Goal: Task Accomplishment & Management: Complete application form

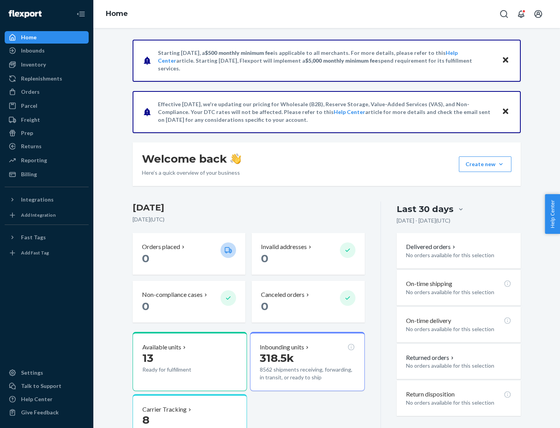
click at [501, 164] on button "Create new Create new inbound Create new order Create new product" at bounding box center [485, 164] width 53 height 16
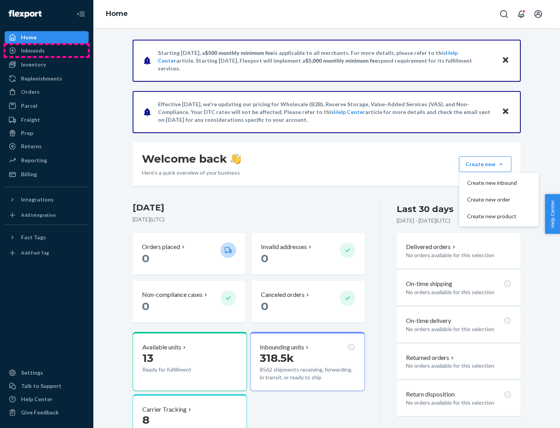
click at [47, 51] on div "Inbounds" at bounding box center [46, 50] width 82 height 11
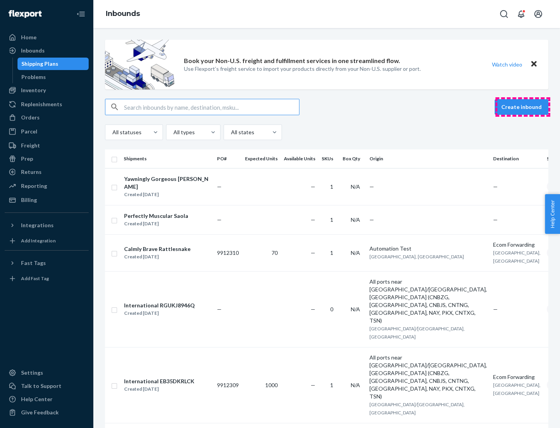
click at [523, 107] on button "Create inbound" at bounding box center [522, 107] width 54 height 16
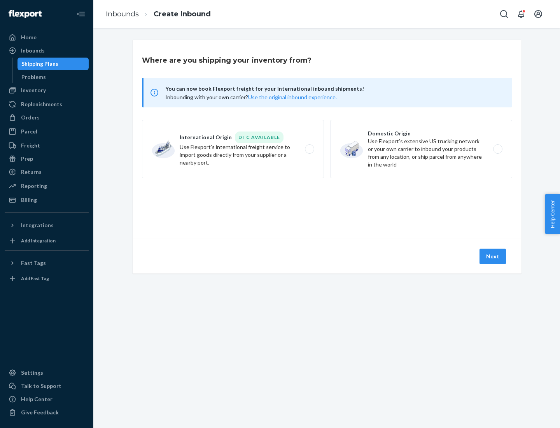
click at [421, 149] on label "Domestic Origin Use Flexport’s extensive US trucking network or your own carrie…" at bounding box center [421, 149] width 182 height 58
click at [498, 149] on input "Domestic Origin Use Flexport’s extensive US trucking network or your own carrie…" at bounding box center [500, 149] width 5 height 5
radio input "true"
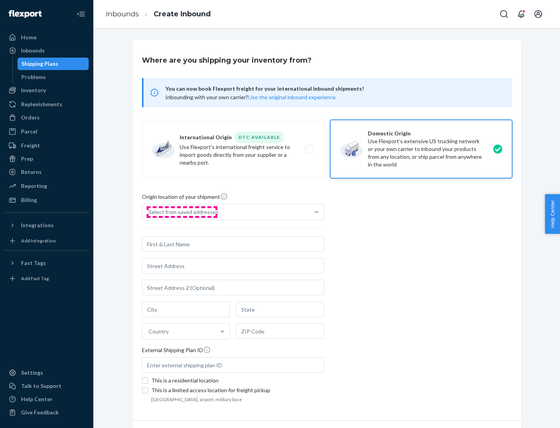
click at [182, 212] on div "Select from saved addresses" at bounding box center [184, 212] width 70 height 8
click at [149, 212] on input "Select from saved addresses" at bounding box center [149, 212] width 1 height 8
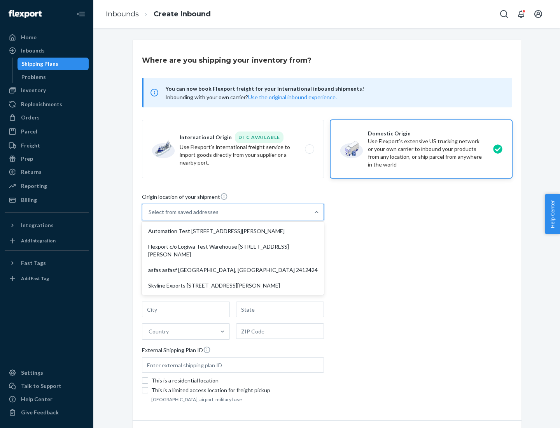
scroll to position [3, 0]
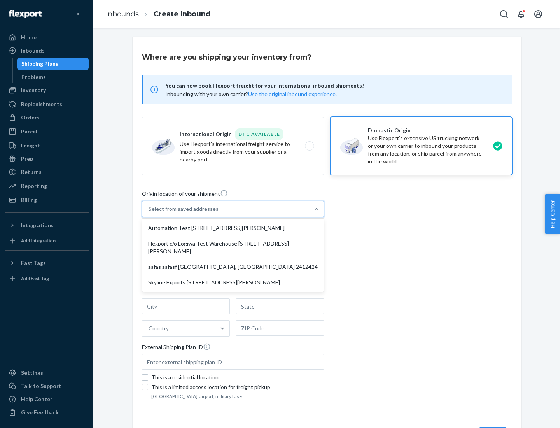
click at [233, 228] on div "Automation Test [STREET_ADDRESS][PERSON_NAME]" at bounding box center [233, 228] width 179 height 16
click at [149, 213] on input "option Automation Test [STREET_ADDRESS][PERSON_NAME] focused, 1 of 4. 4 results…" at bounding box center [149, 209] width 1 height 8
type input "Automation Test"
type input "9th Floor"
type input "[GEOGRAPHIC_DATA]"
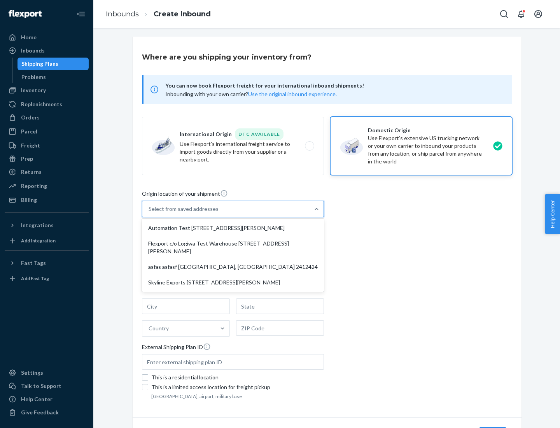
type input "CA"
type input "94104"
type input "[STREET_ADDRESS][PERSON_NAME]"
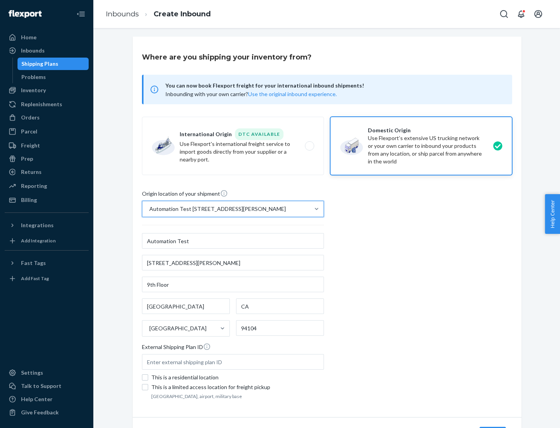
scroll to position [46, 0]
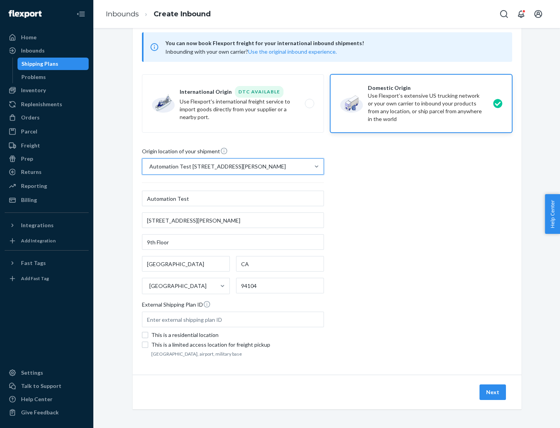
click at [493, 392] on button "Next" at bounding box center [493, 392] width 26 height 16
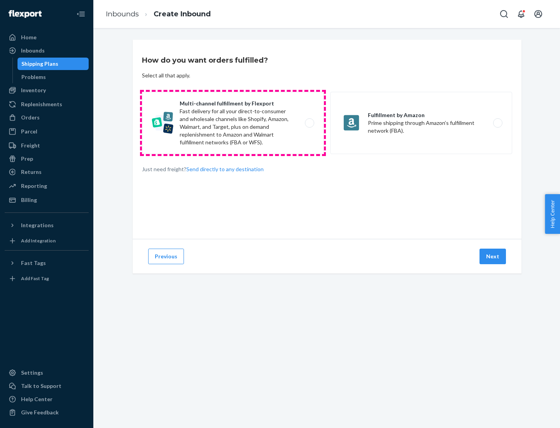
click at [233, 123] on label "Multi-channel fulfillment by Flexport Fast delivery for all your direct-to-cons…" at bounding box center [233, 123] width 182 height 62
click at [309, 123] on input "Multi-channel fulfillment by Flexport Fast delivery for all your direct-to-cons…" at bounding box center [311, 123] width 5 height 5
radio input "true"
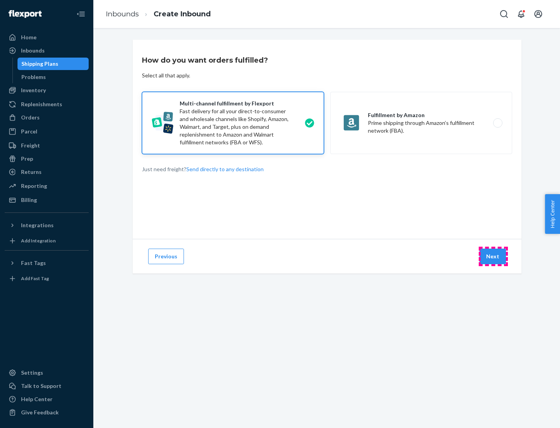
click at [493, 256] on button "Next" at bounding box center [493, 257] width 26 height 16
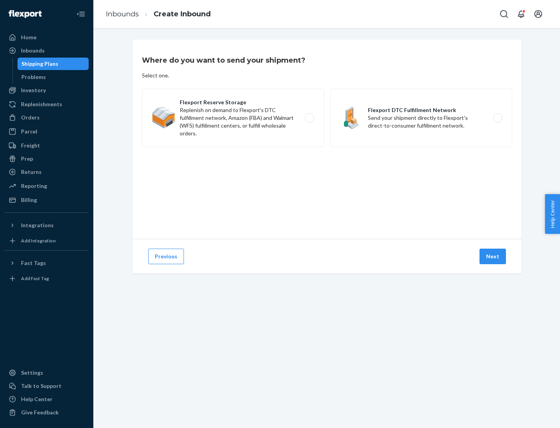
click at [421, 118] on label "Flexport DTC Fulfillment Network Send your shipment directly to Flexport's dire…" at bounding box center [421, 118] width 182 height 58
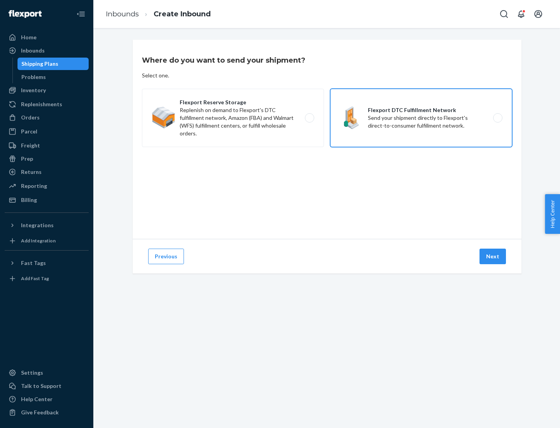
click at [498, 118] on input "Flexport DTC Fulfillment Network Send your shipment directly to Flexport's dire…" at bounding box center [500, 118] width 5 height 5
radio input "true"
click at [493, 256] on button "Next" at bounding box center [493, 257] width 26 height 16
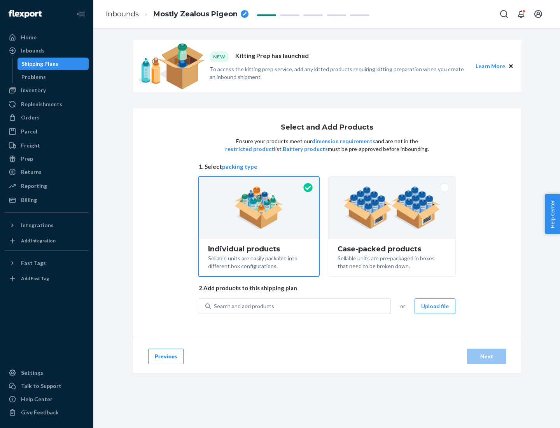
click at [392, 208] on img at bounding box center [392, 207] width 97 height 43
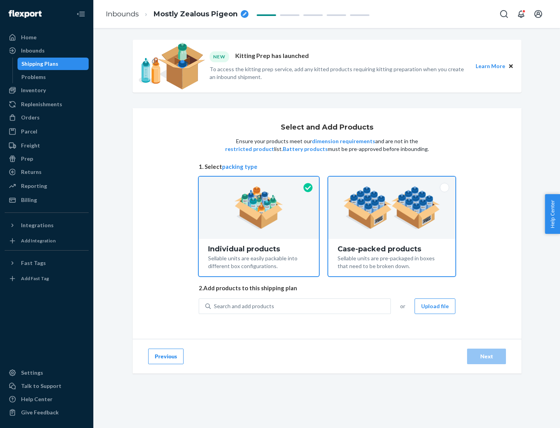
click at [392, 182] on input "Case-packed products Sellable units are pre-packaged in boxes that need to be b…" at bounding box center [391, 179] width 5 height 5
radio input "true"
radio input "false"
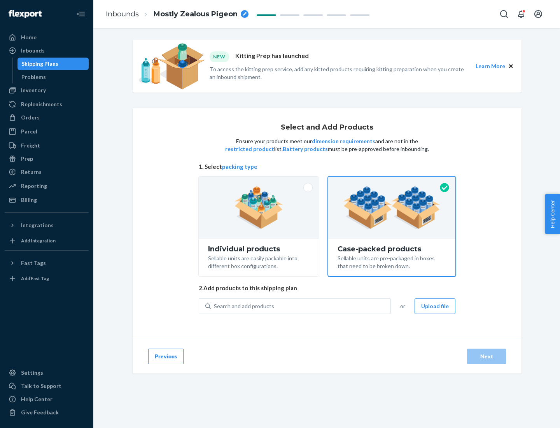
click at [301, 306] on div "Search and add products" at bounding box center [301, 306] width 180 height 14
click at [215, 306] on input "Search and add products" at bounding box center [214, 306] width 1 height 8
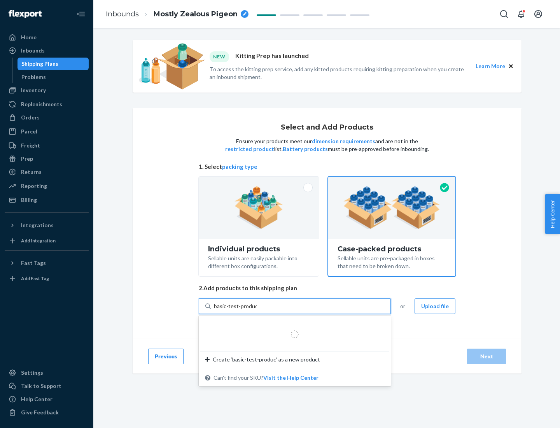
type input "basic-test-product-1"
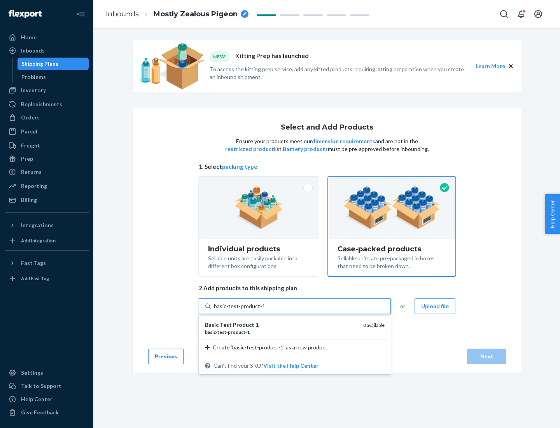
click at [281, 332] on div "basic - test - product - 1" at bounding box center [281, 332] width 152 height 7
click at [264, 310] on input "basic-test-product-1" at bounding box center [239, 306] width 50 height 8
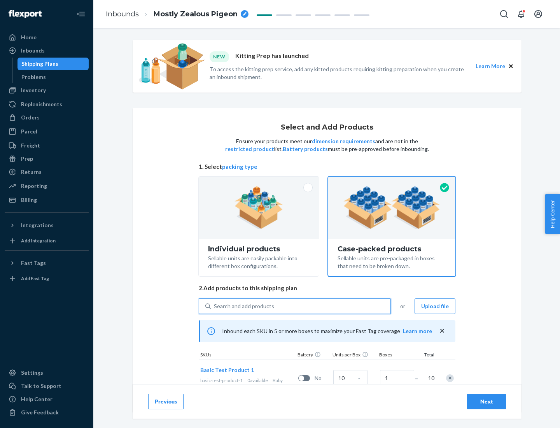
scroll to position [28, 0]
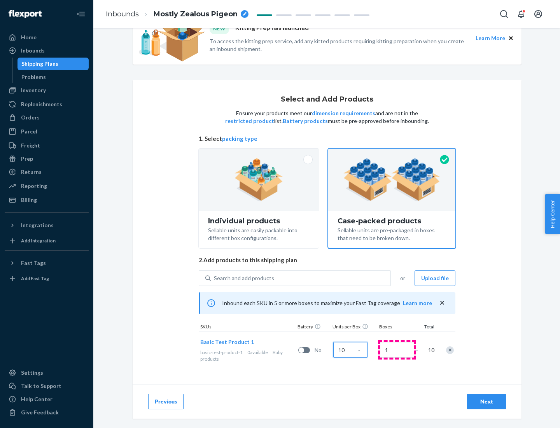
type input "10"
type input "7"
click at [487, 402] on div "Next" at bounding box center [487, 402] width 26 height 8
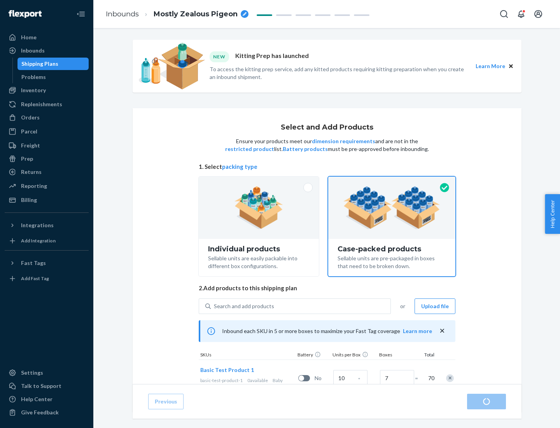
radio input "true"
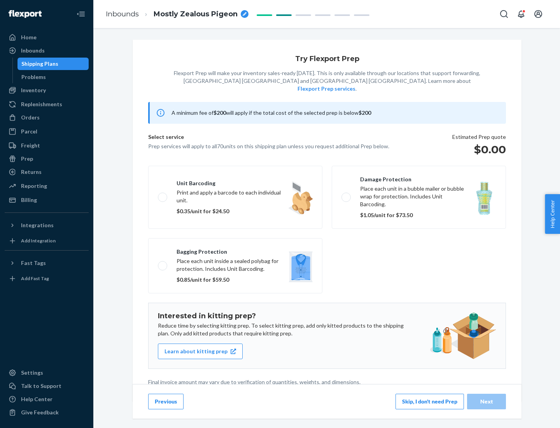
scroll to position [2, 0]
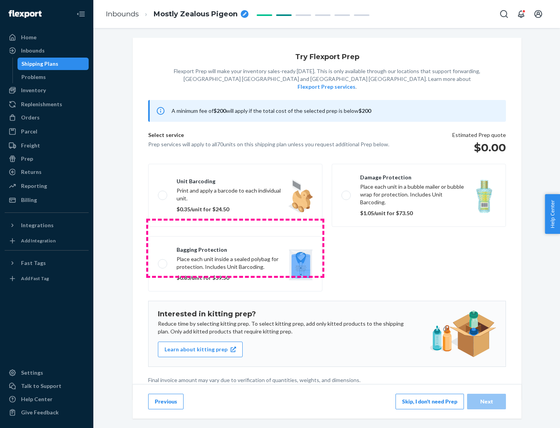
click at [235, 248] on label "Bagging protection Place each unit inside a sealed polybag for protection. Incl…" at bounding box center [235, 263] width 174 height 55
click at [163, 261] on input "Bagging protection Place each unit inside a sealed polybag for protection. Incl…" at bounding box center [160, 263] width 5 height 5
checkbox input "true"
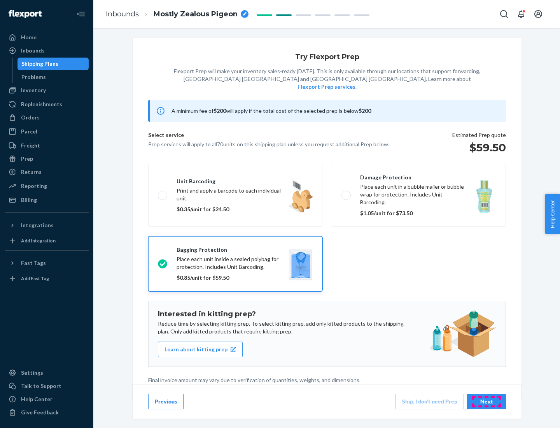
click at [487, 401] on div "Next" at bounding box center [487, 402] width 26 height 8
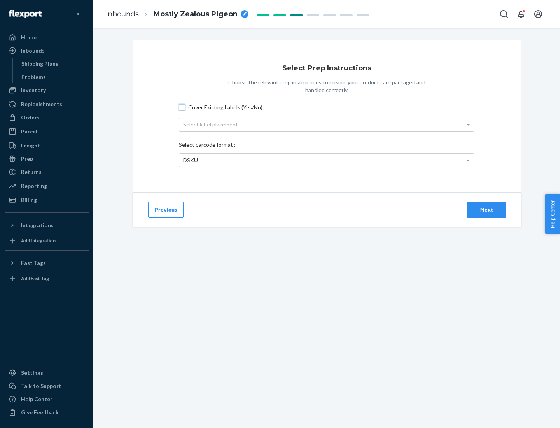
click at [182, 107] on input "Cover Existing Labels (Yes/No)" at bounding box center [182, 107] width 6 height 6
checkbox input "true"
click at [327, 124] on div "Select label placement" at bounding box center [326, 124] width 295 height 13
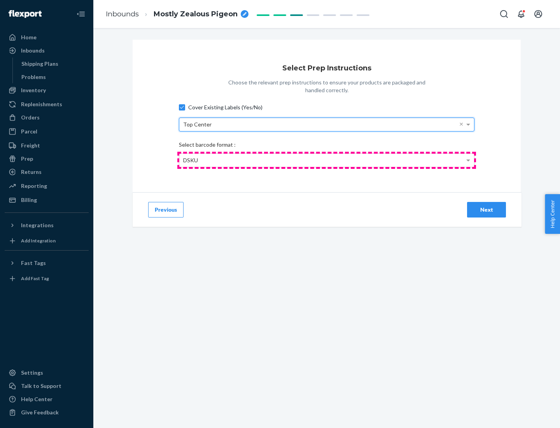
click at [327, 160] on div "DSKU" at bounding box center [326, 160] width 295 height 13
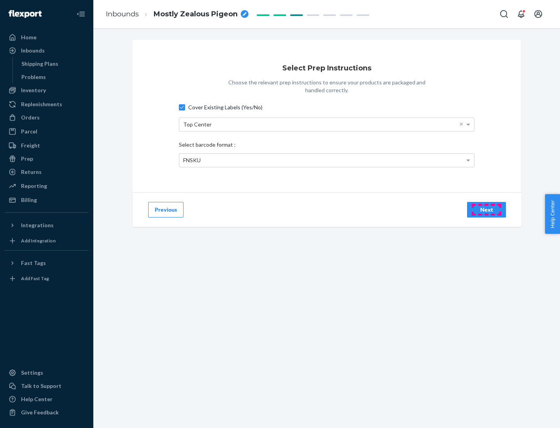
click at [487, 209] on div "Next" at bounding box center [487, 210] width 26 height 8
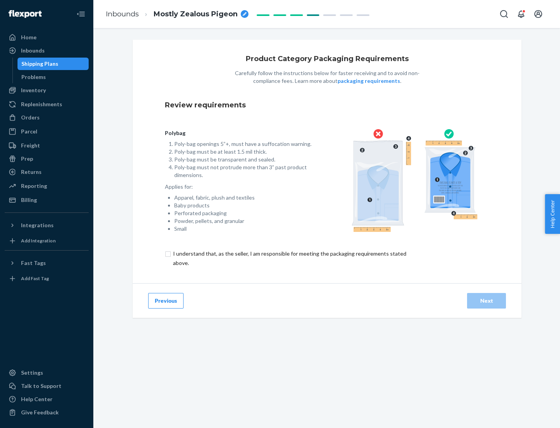
click at [289, 258] on input "checkbox" at bounding box center [294, 258] width 259 height 19
checkbox input "true"
click at [487, 300] on div "Next" at bounding box center [487, 301] width 26 height 8
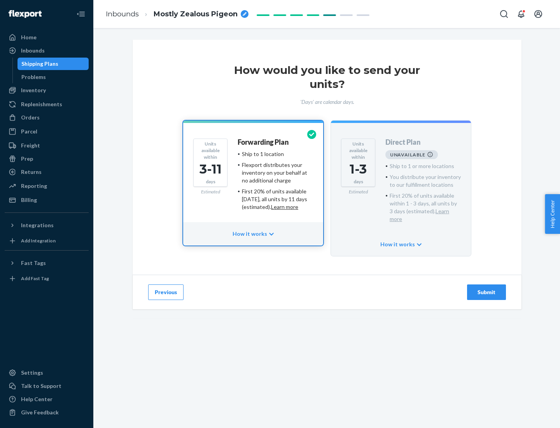
click at [264, 142] on h4 "Forwarding Plan" at bounding box center [263, 143] width 51 height 8
click at [487, 288] on div "Submit" at bounding box center [487, 292] width 26 height 8
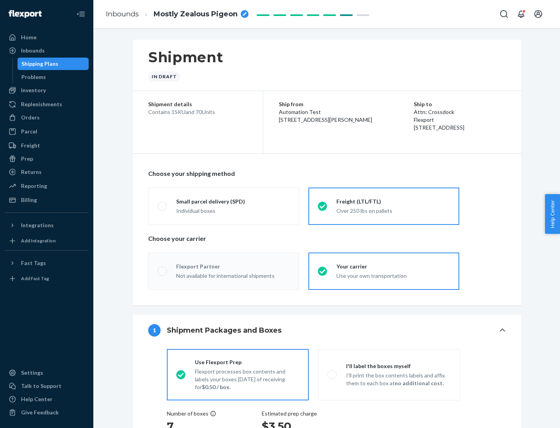
radio input "true"
radio input "false"
radio input "true"
radio input "false"
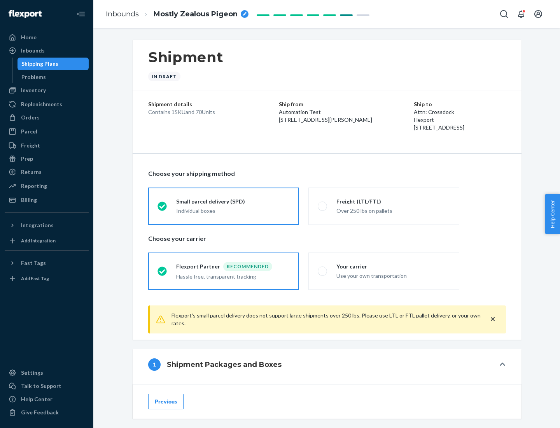
click at [384, 206] on div "Over 250 lbs on pallets" at bounding box center [394, 209] width 114 height 9
click at [323, 206] on input "Freight (LTL/FTL) Over 250 lbs on pallets" at bounding box center [320, 205] width 5 height 5
radio input "true"
radio input "false"
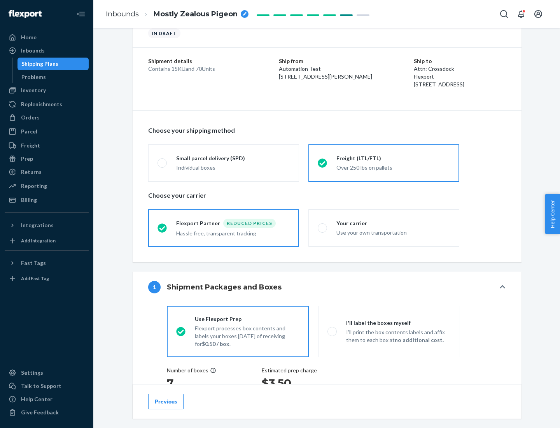
click at [384, 228] on div "Use your own transportation" at bounding box center [394, 231] width 114 height 9
click at [323, 228] on input "Your carrier Use your own transportation" at bounding box center [320, 227] width 5 height 5
radio input "true"
radio input "false"
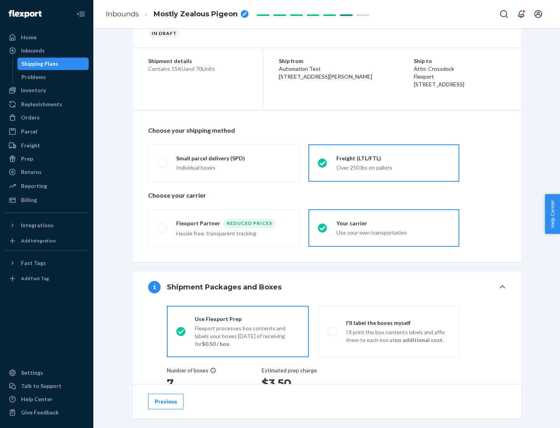
scroll to position [147, 0]
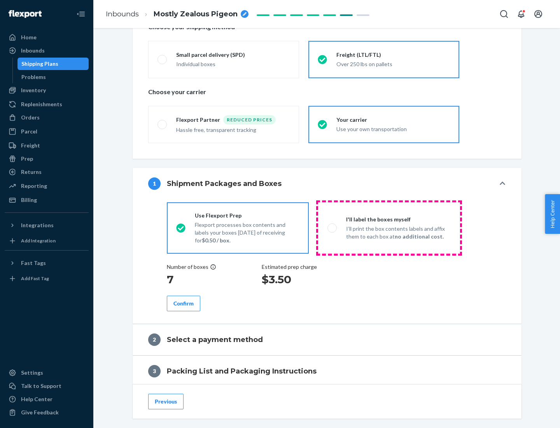
click at [389, 228] on p "I’ll print the box contents labels and affix them to each box at no additional …" at bounding box center [398, 233] width 105 height 16
click at [333, 228] on input "I'll label the boxes myself I’ll print the box contents labels and affix them t…" at bounding box center [330, 227] width 5 height 5
radio input "true"
radio input "false"
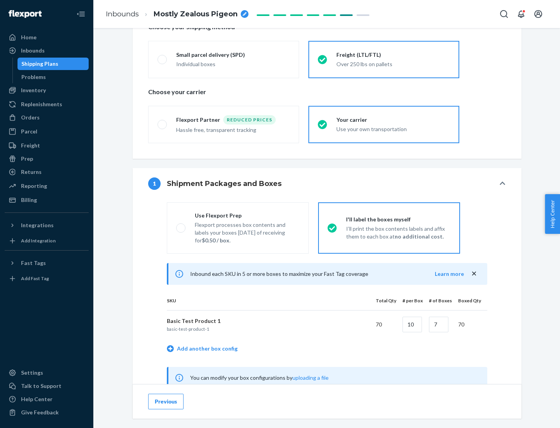
scroll to position [243, 0]
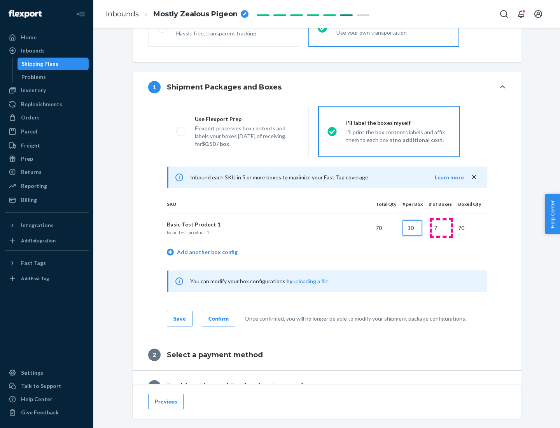
type input "10"
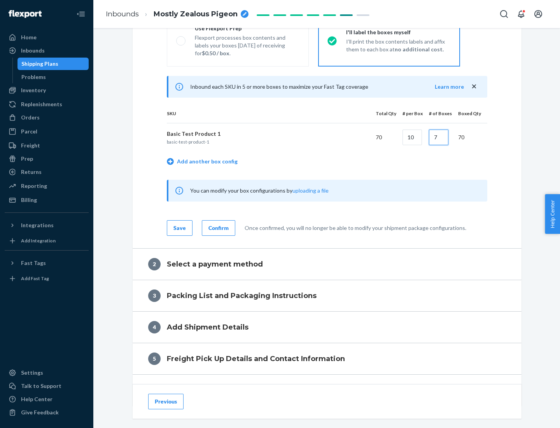
type input "7"
click at [217, 228] on div "Confirm" at bounding box center [219, 228] width 20 height 8
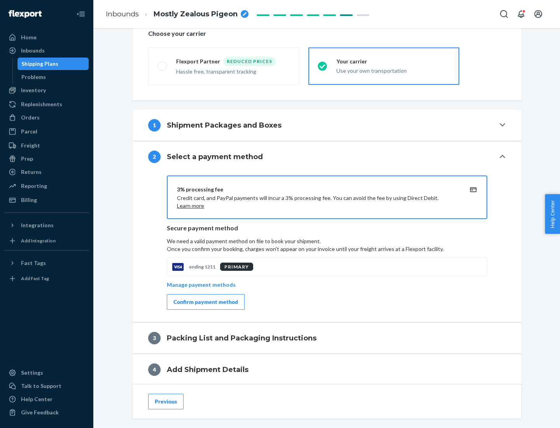
scroll to position [279, 0]
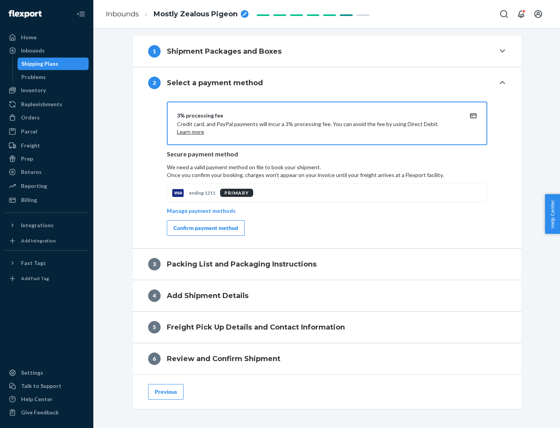
click at [205, 228] on div "Confirm payment method" at bounding box center [206, 228] width 65 height 8
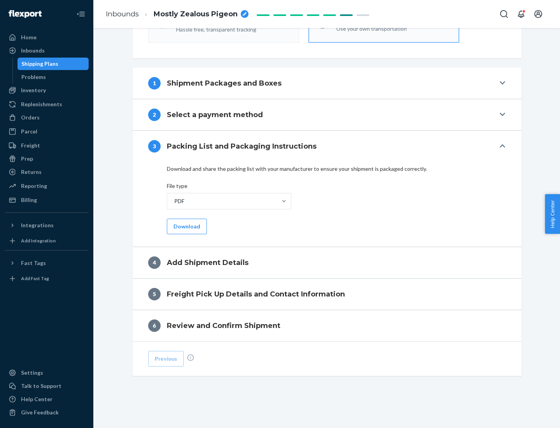
scroll to position [246, 0]
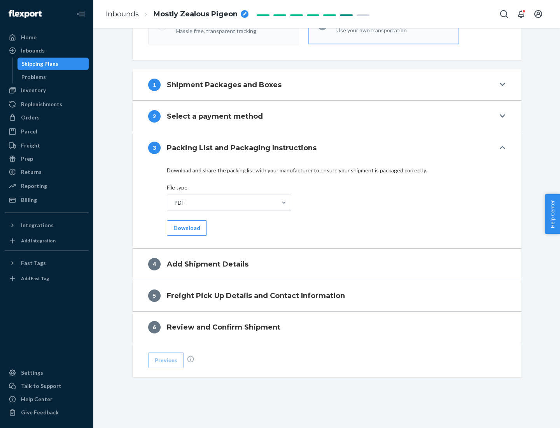
click at [186, 228] on button "Download" at bounding box center [187, 228] width 40 height 16
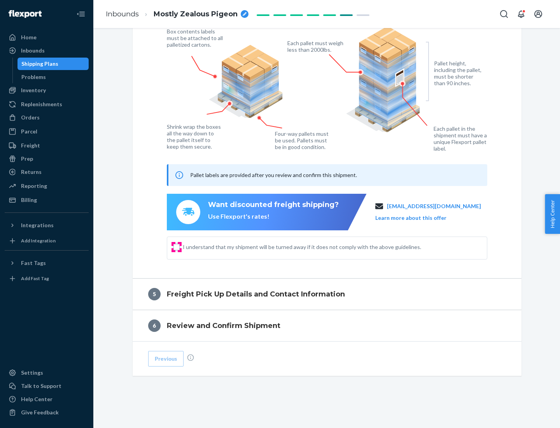
click at [177, 247] on input "I understand that my shipment will be turned away if it does not comply with th…" at bounding box center [177, 247] width 6 height 6
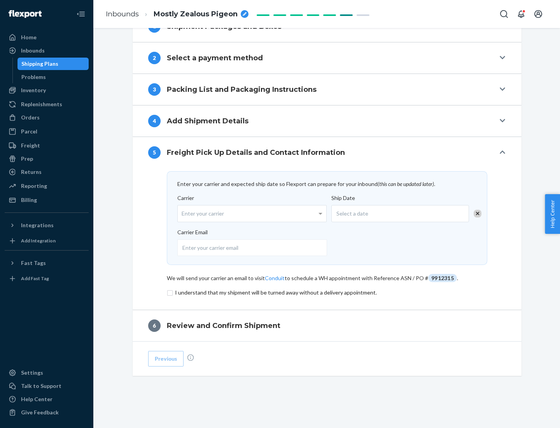
click at [327, 292] on input "checkbox" at bounding box center [327, 292] width 321 height 9
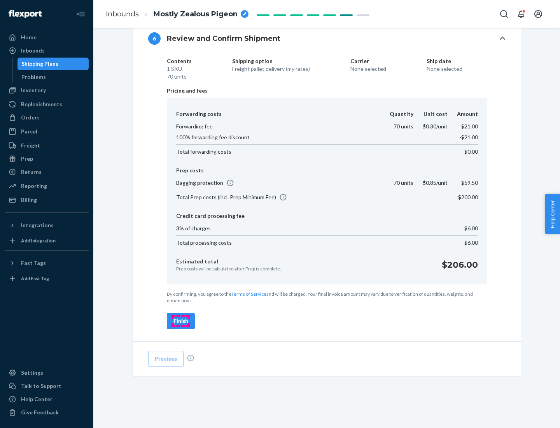
click at [181, 321] on div "Finish" at bounding box center [181, 321] width 15 height 8
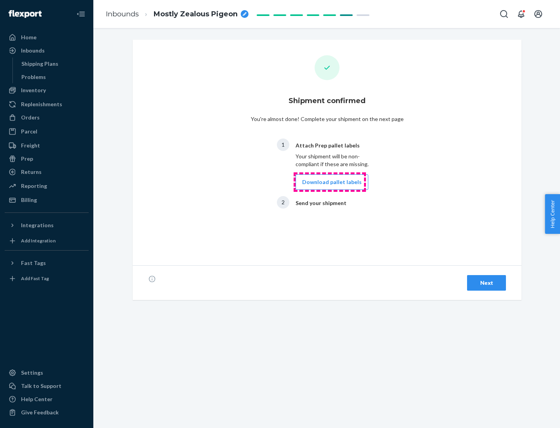
click at [330, 182] on button "Download pallet labels" at bounding box center [332, 182] width 73 height 16
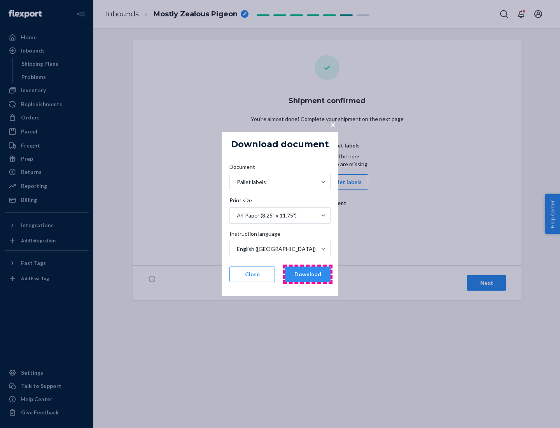
click at [308, 274] on button "Download" at bounding box center [308, 275] width 46 height 16
click at [333, 124] on span "×" at bounding box center [333, 124] width 6 height 13
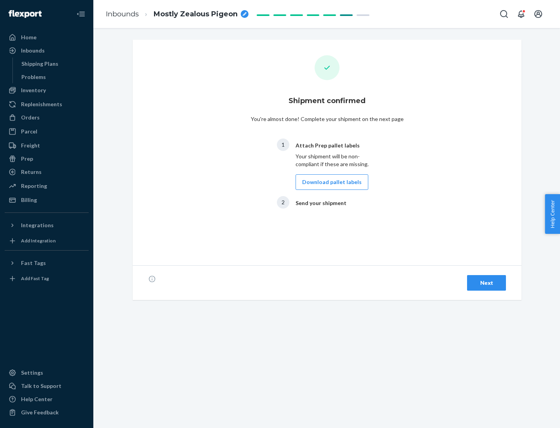
click at [487, 283] on div "Next" at bounding box center [487, 283] width 26 height 8
